Goal: Find specific page/section: Find specific page/section

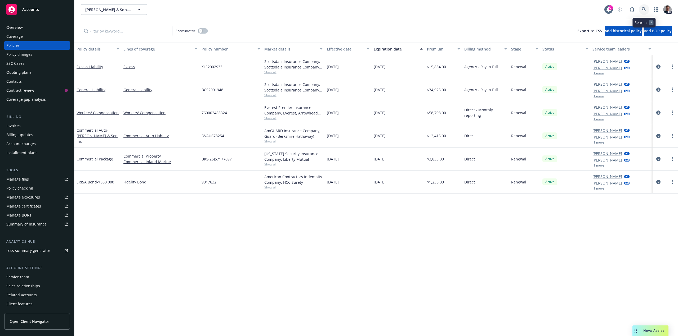
click at [642, 7] on icon at bounding box center [643, 9] width 5 height 5
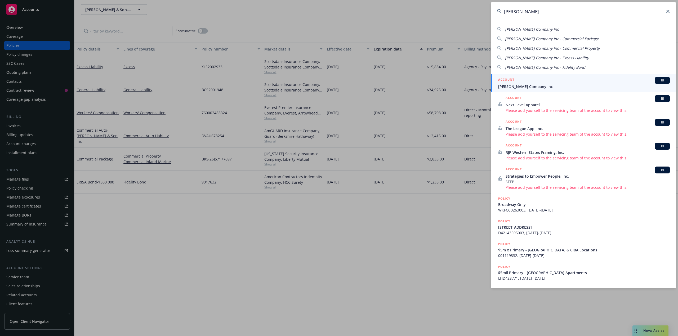
type input "[PERSON_NAME]"
click at [536, 84] on span "[PERSON_NAME] Company Inc" at bounding box center [584, 87] width 172 height 6
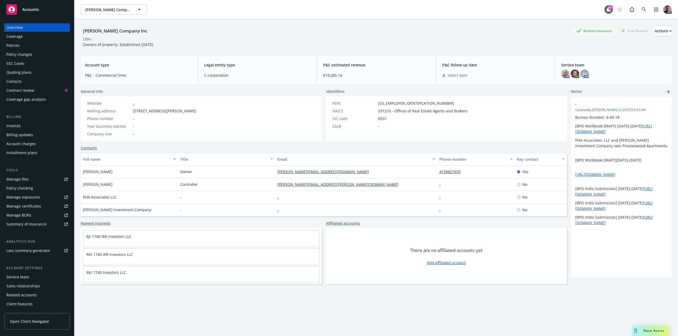
click at [13, 44] on div "Policies" at bounding box center [12, 45] width 13 height 8
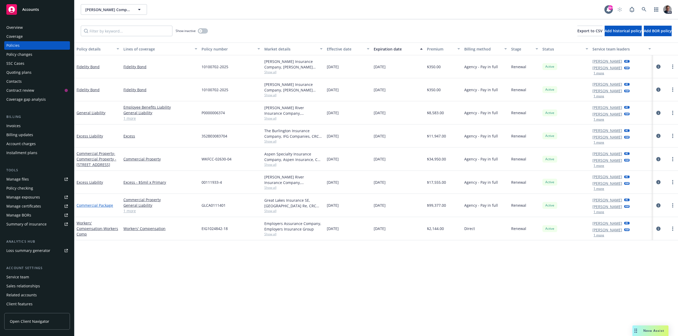
click at [100, 205] on link "Commercial Package" at bounding box center [94, 205] width 37 height 5
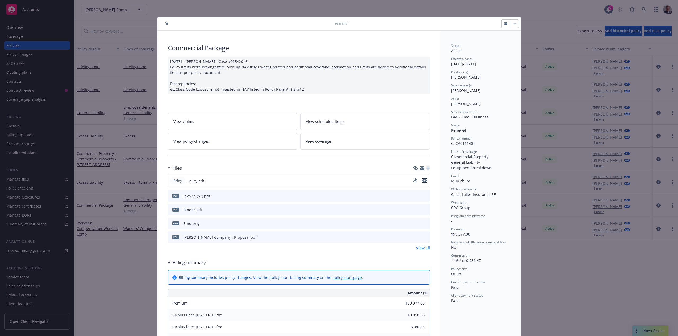
click at [423, 181] on icon "preview file" at bounding box center [424, 181] width 5 height 4
